Goal: Complete application form

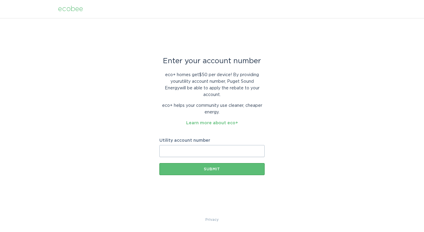
click at [193, 146] on input "Utility account number" at bounding box center [211, 151] width 105 height 12
click at [193, 147] on input "Utility account number" at bounding box center [211, 151] width 105 height 12
drag, startPoint x: 174, startPoint y: 146, endPoint x: 182, endPoint y: 148, distance: 8.5
click at [182, 148] on input "200014125930" at bounding box center [211, 151] width 105 height 12
type input "200014125930"
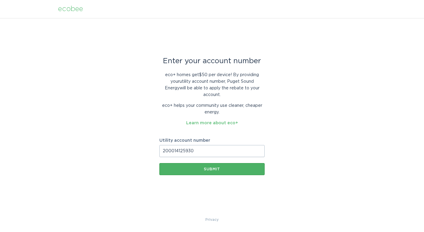
click at [214, 167] on div "Submit" at bounding box center [211, 169] width 99 height 4
